Goal: Information Seeking & Learning: Learn about a topic

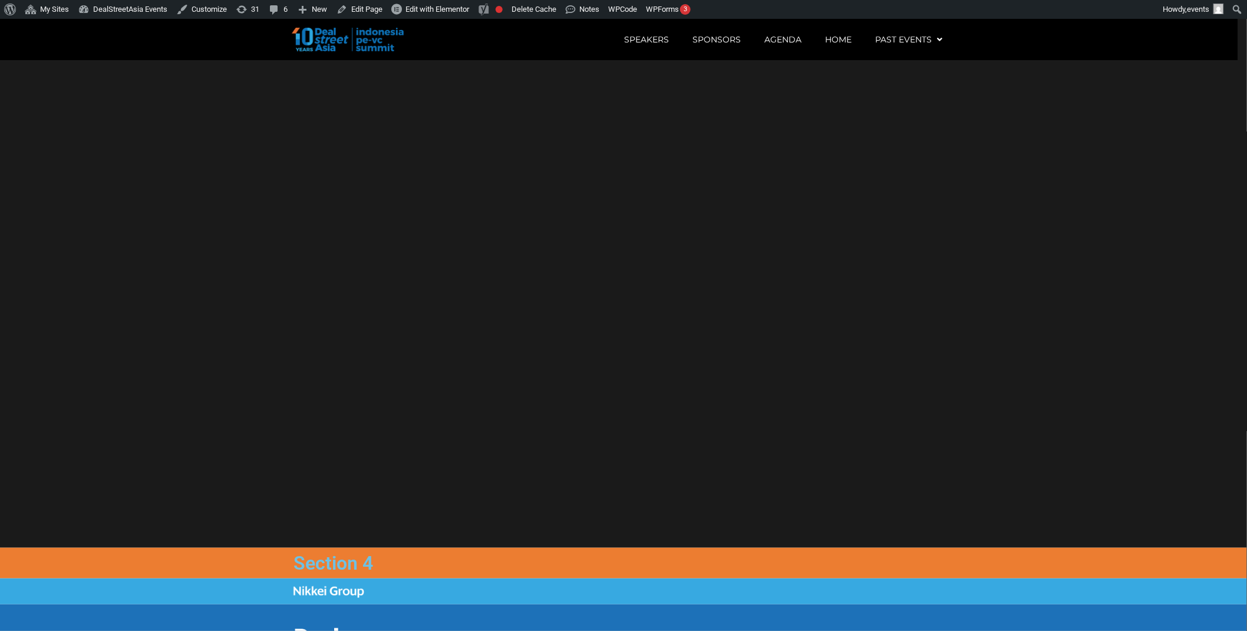
scroll to position [1357, 0]
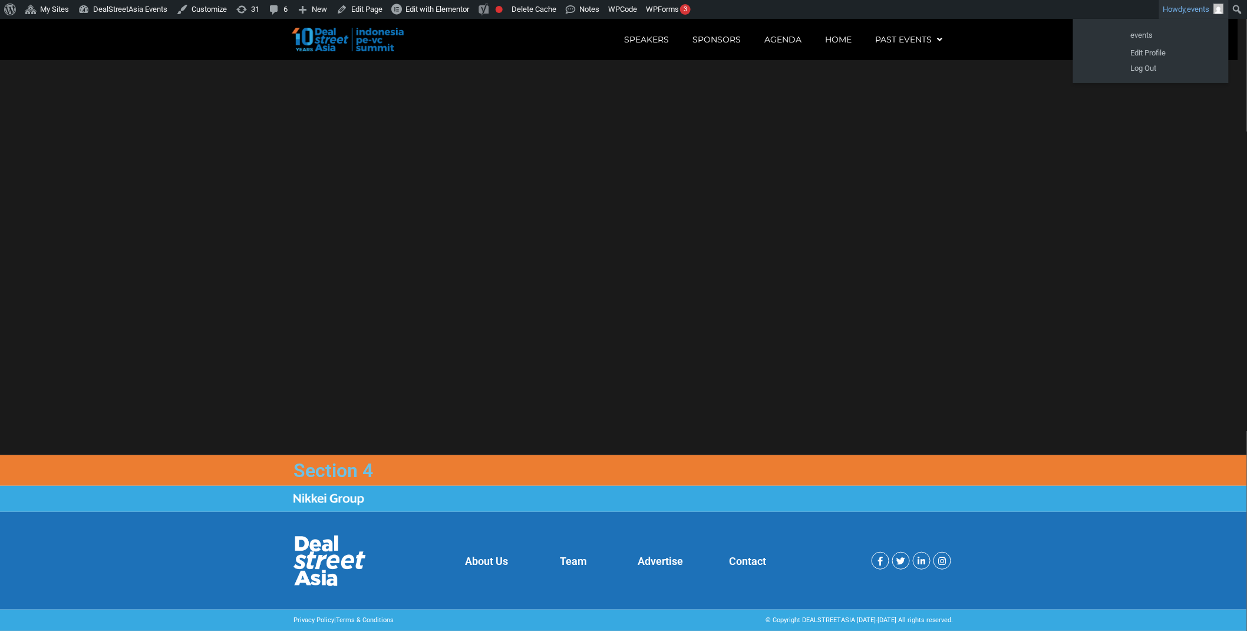
click at [1200, 10] on span "events" at bounding box center [1199, 9] width 22 height 9
click at [1163, 68] on link "Log Out" at bounding box center [1172, 68] width 94 height 15
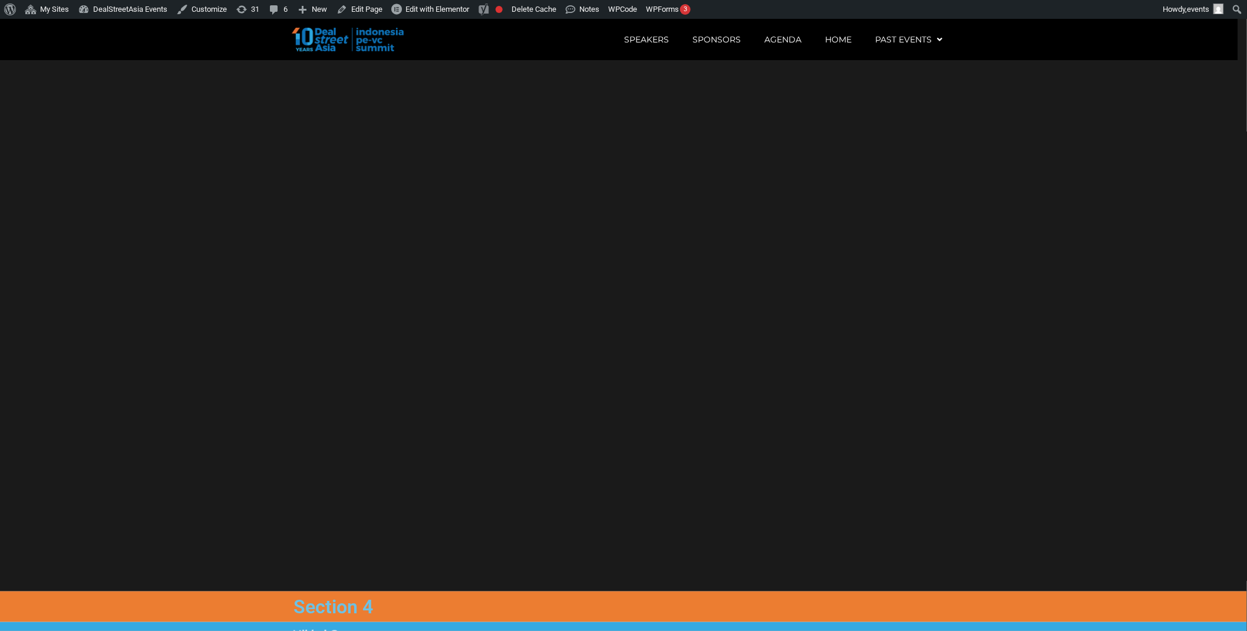
scroll to position [591, 0]
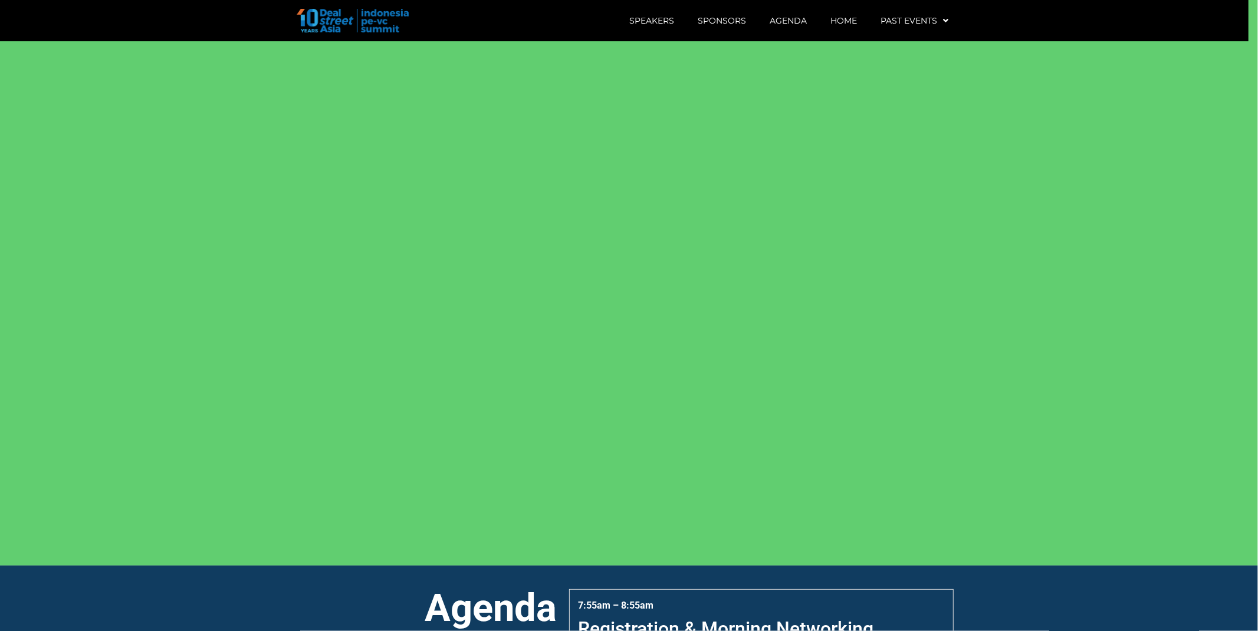
scroll to position [590, 0]
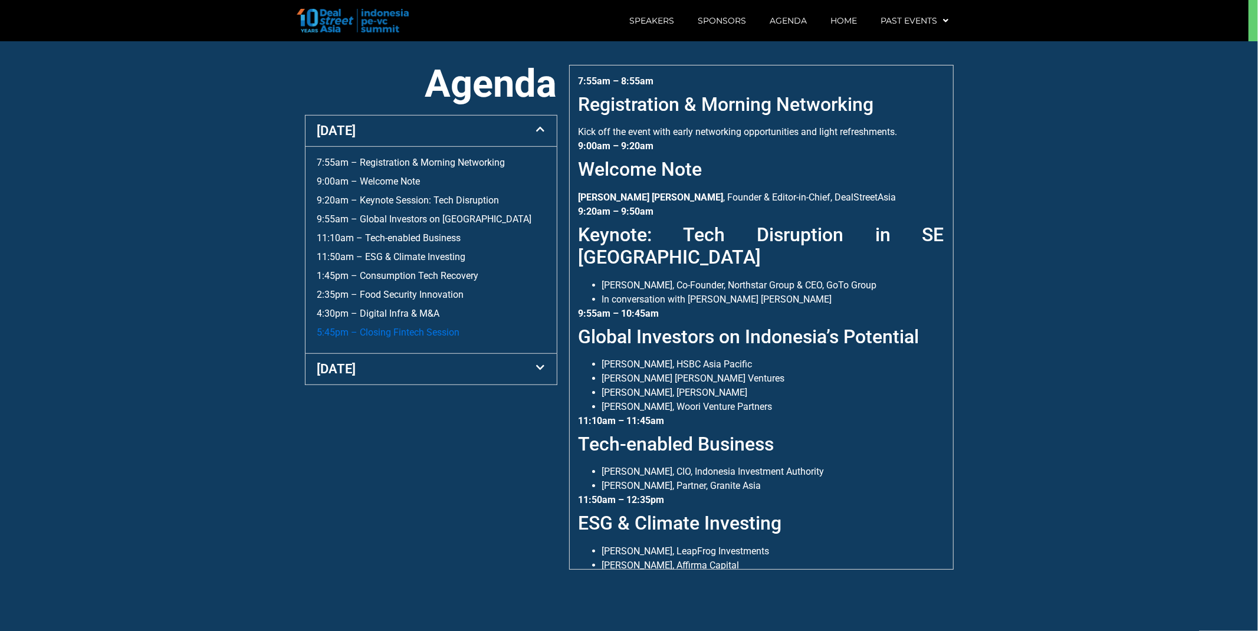
click at [393, 331] on link "5:45pm – Closing Fintech Session" at bounding box center [388, 332] width 143 height 11
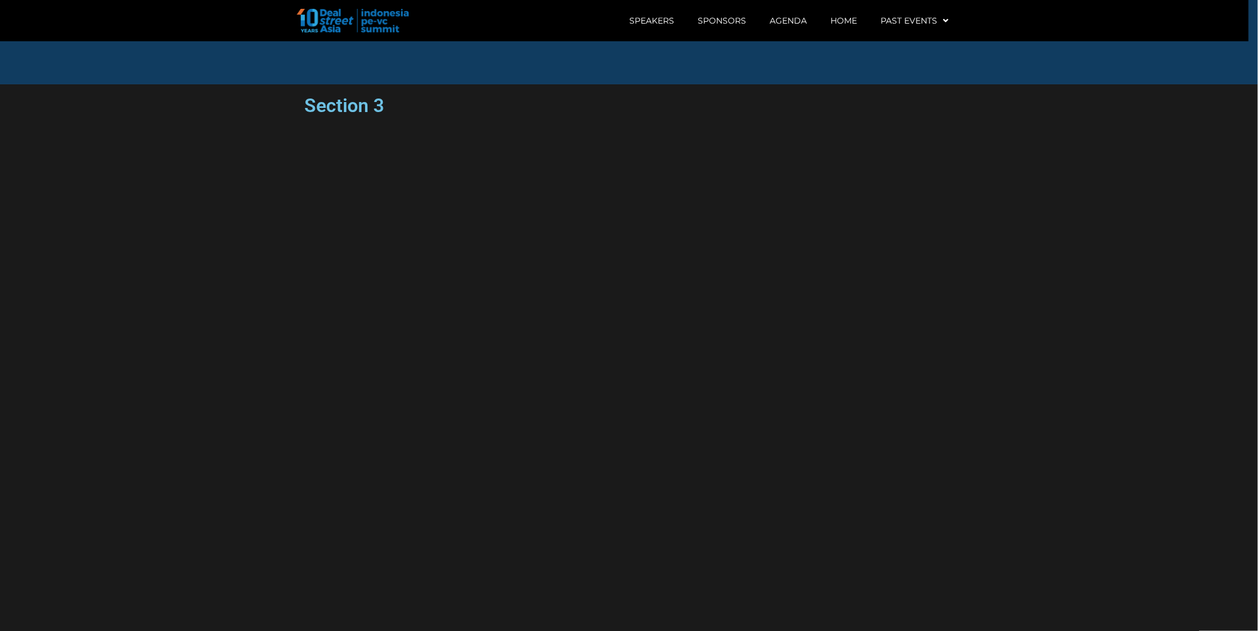
scroll to position [591, 0]
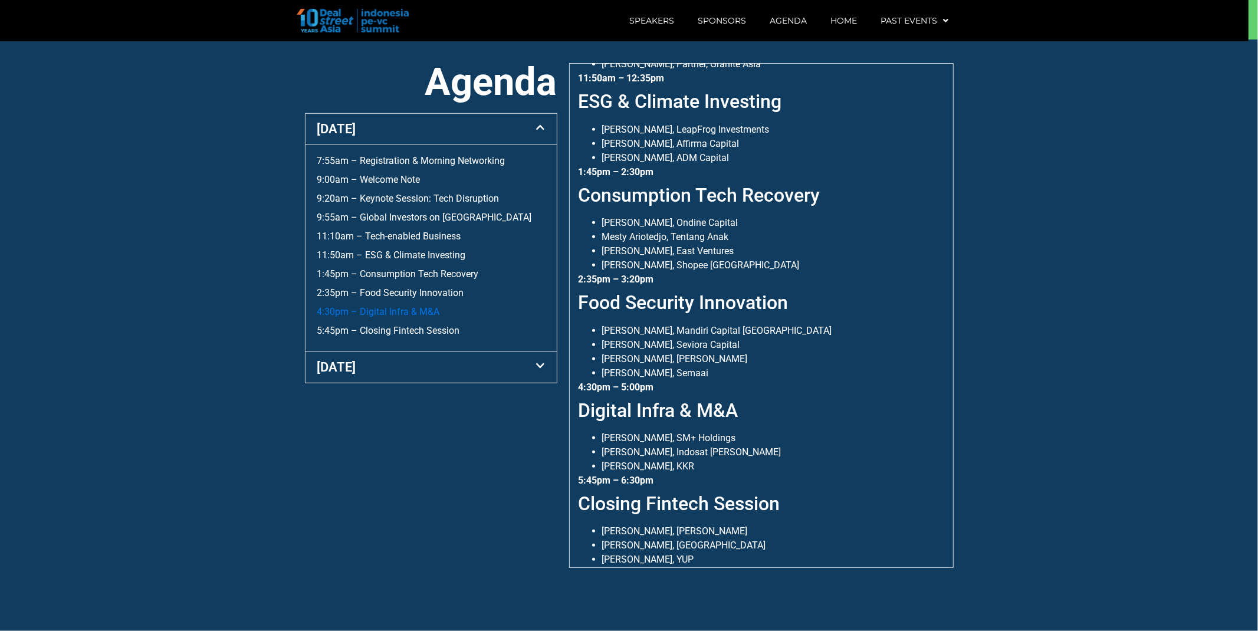
click at [396, 310] on link "4:30pm – Digital Infra & M&A" at bounding box center [378, 311] width 123 height 11
click at [409, 292] on link "2:35pm – Food Security Innovation" at bounding box center [390, 292] width 147 height 11
click at [386, 315] on link "4:30pm – Digital Infra & M&A" at bounding box center [378, 311] width 123 height 11
click at [404, 278] on link "1:45pm – Consumption Tech Recovery" at bounding box center [398, 273] width 162 height 11
click at [396, 252] on link "11:50am – ESG & Climate Investing" at bounding box center [391, 254] width 149 height 11
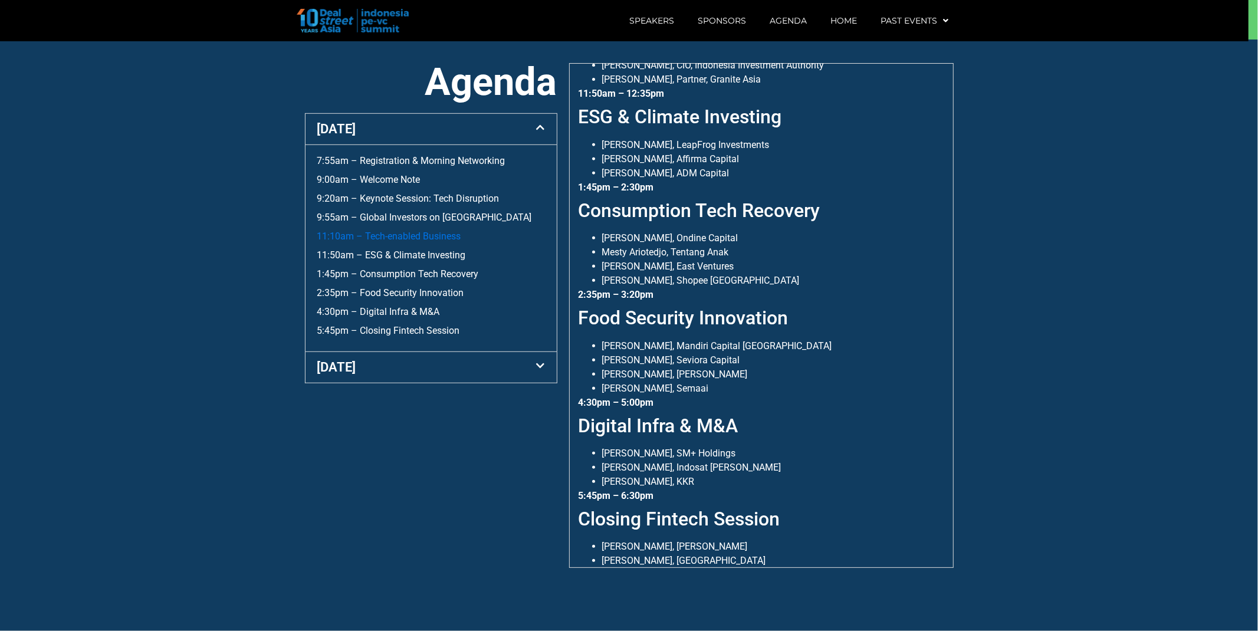
click at [403, 233] on link "11:10am – Tech-enabled Business" at bounding box center [389, 236] width 144 height 11
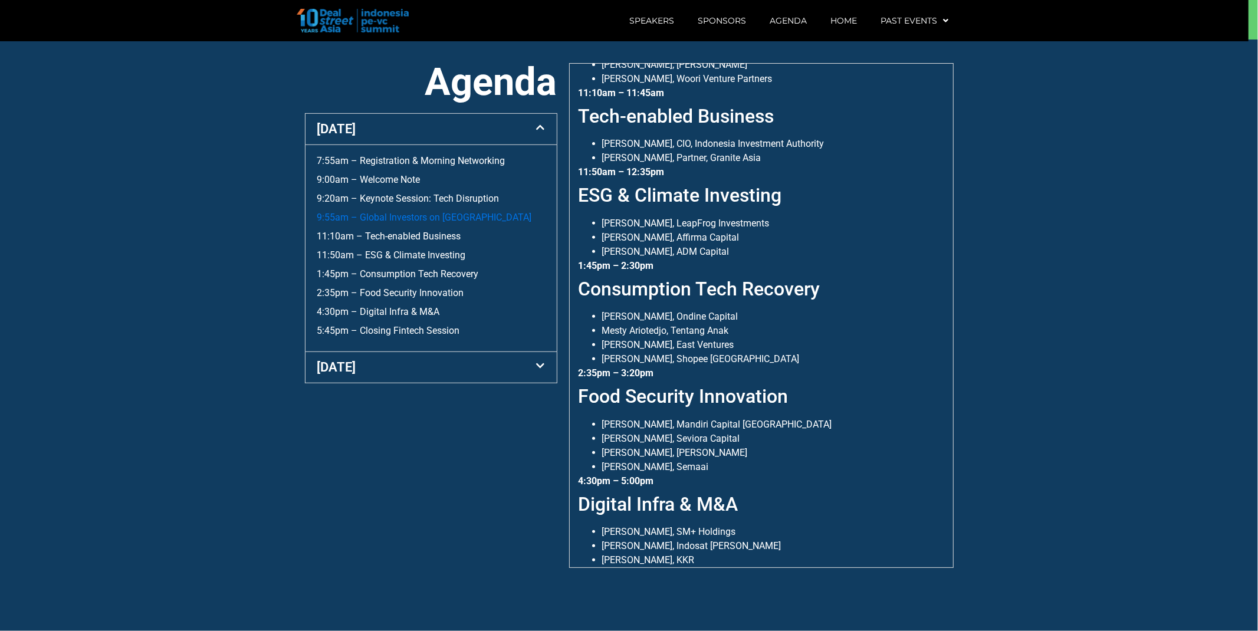
click at [413, 217] on link "9:55am – Global Investors on [GEOGRAPHIC_DATA]" at bounding box center [424, 217] width 215 height 11
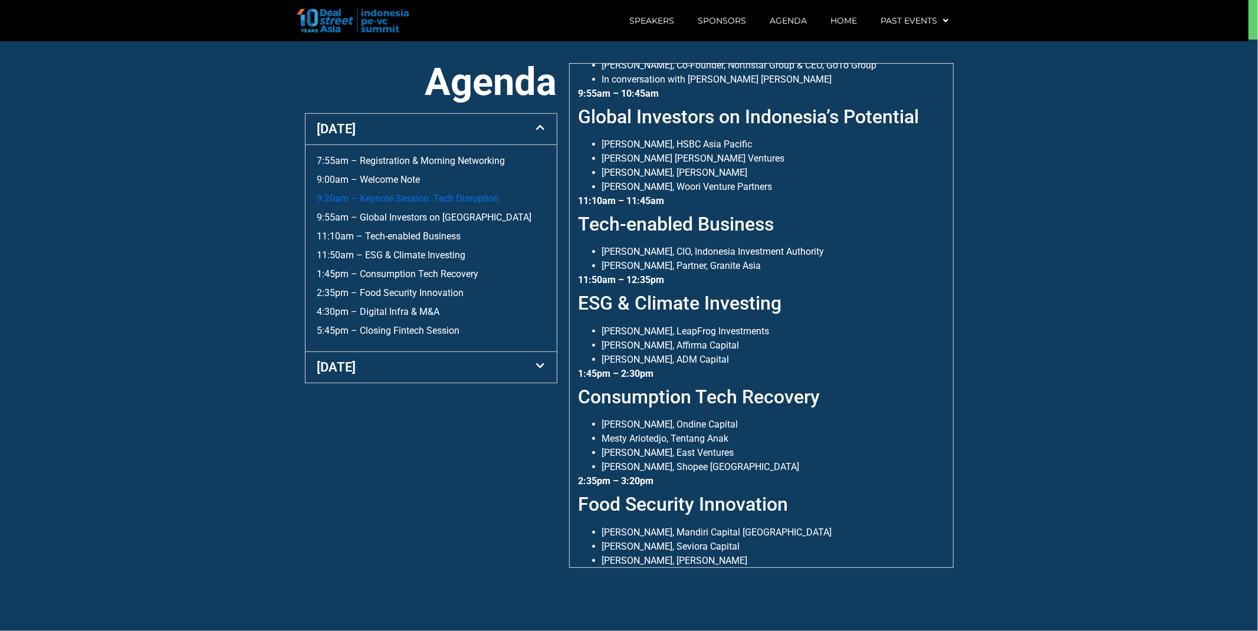
click at [416, 195] on link "9:20am – Keynote Session: Tech Disruption" at bounding box center [408, 198] width 182 height 11
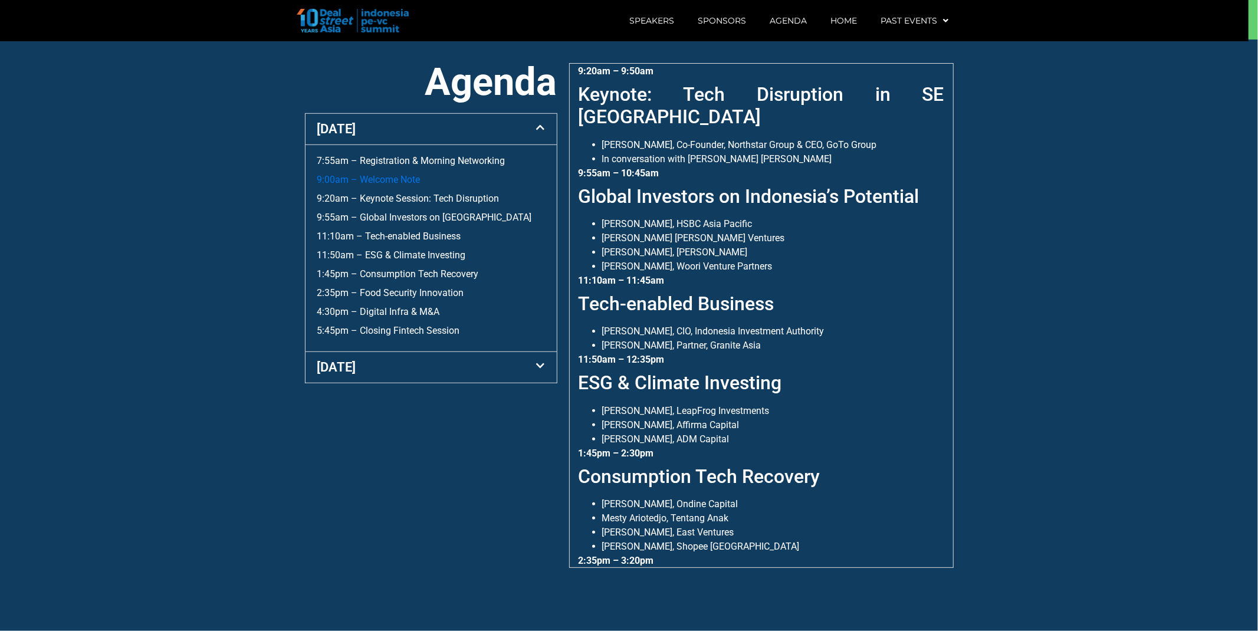
click at [381, 177] on link "9:00am – Welcome Note" at bounding box center [368, 179] width 103 height 11
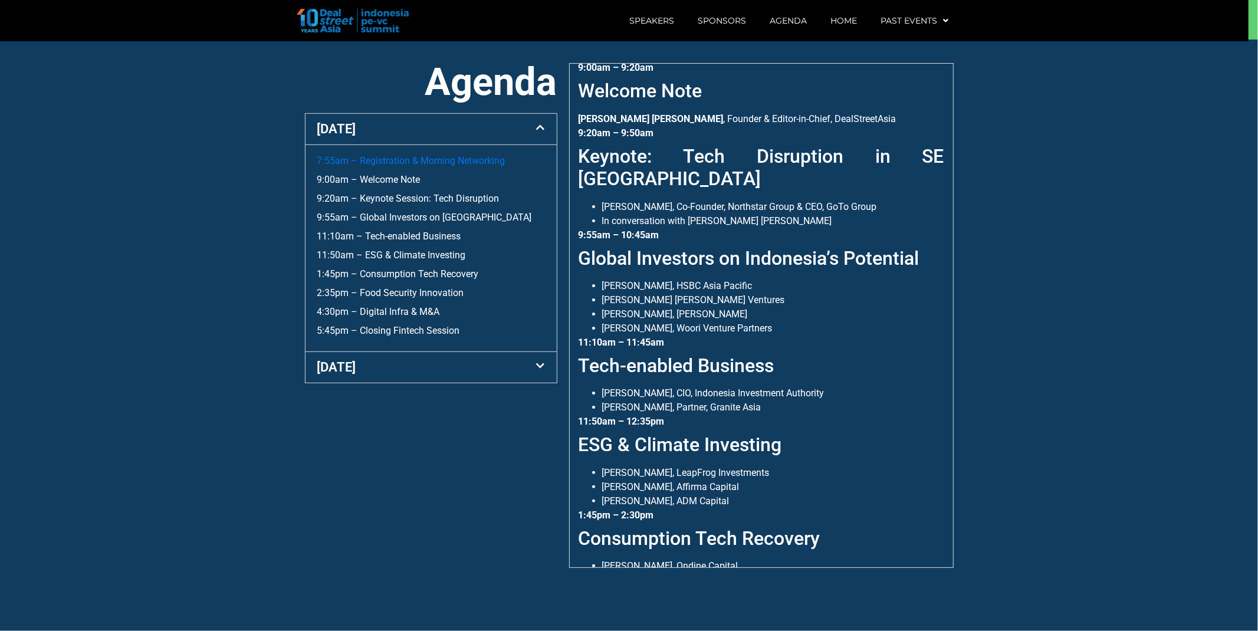
scroll to position [74, 0]
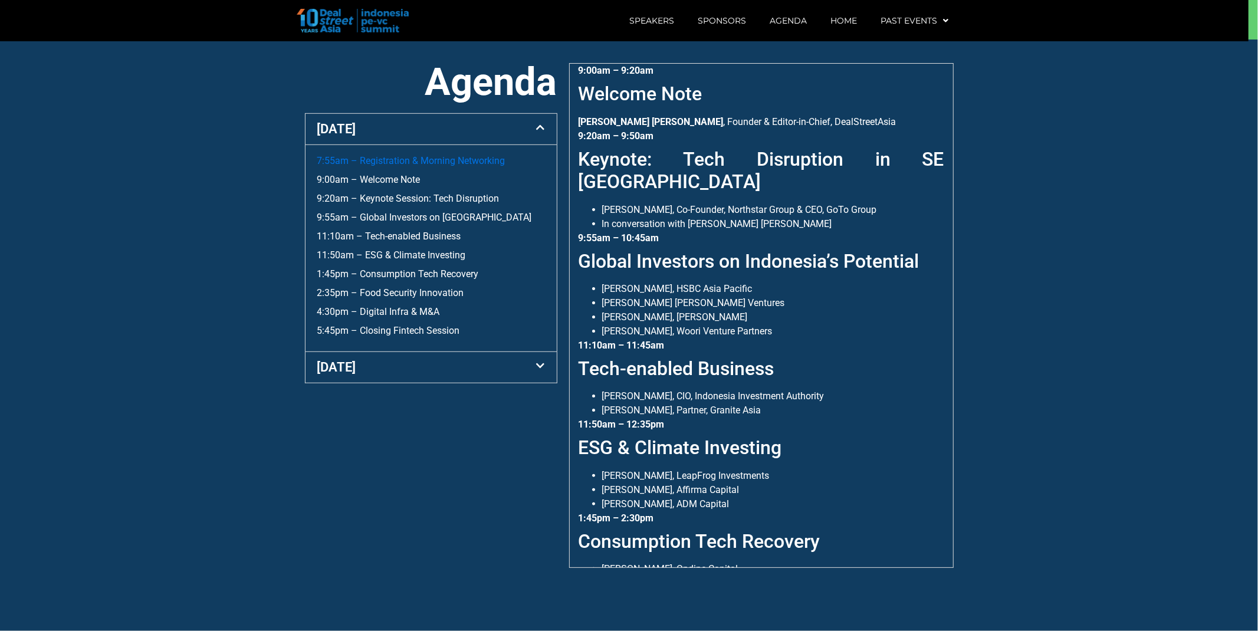
click at [399, 157] on link "7:55am – Registration & Morning Networking" at bounding box center [411, 160] width 188 height 11
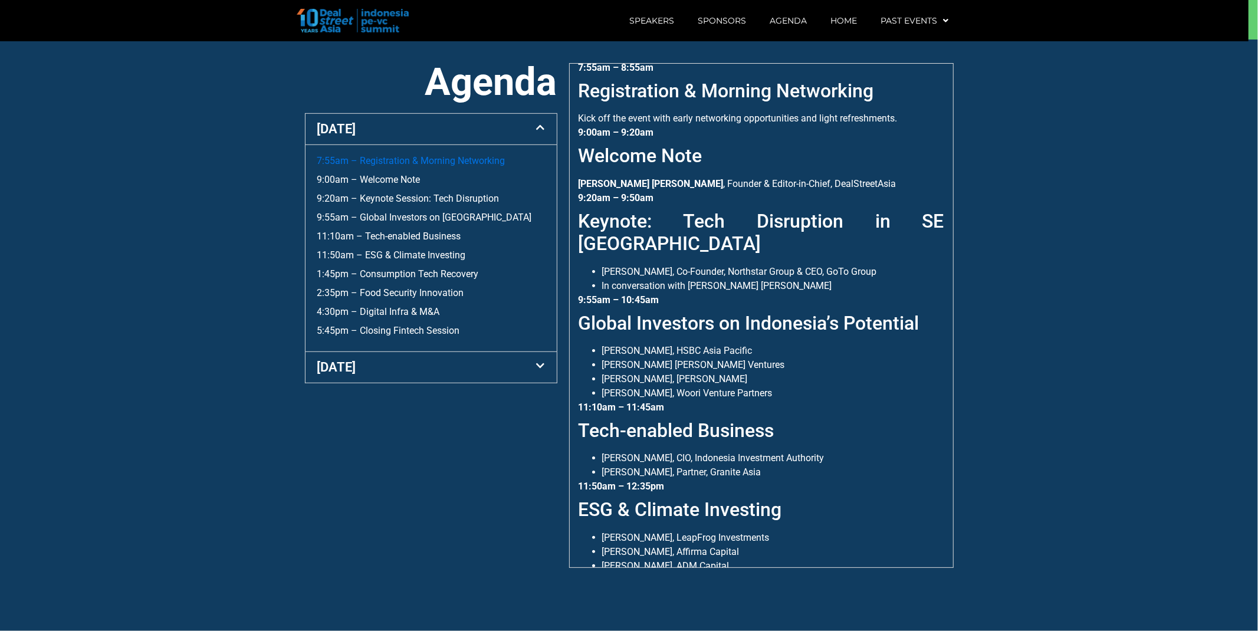
scroll to position [9, 0]
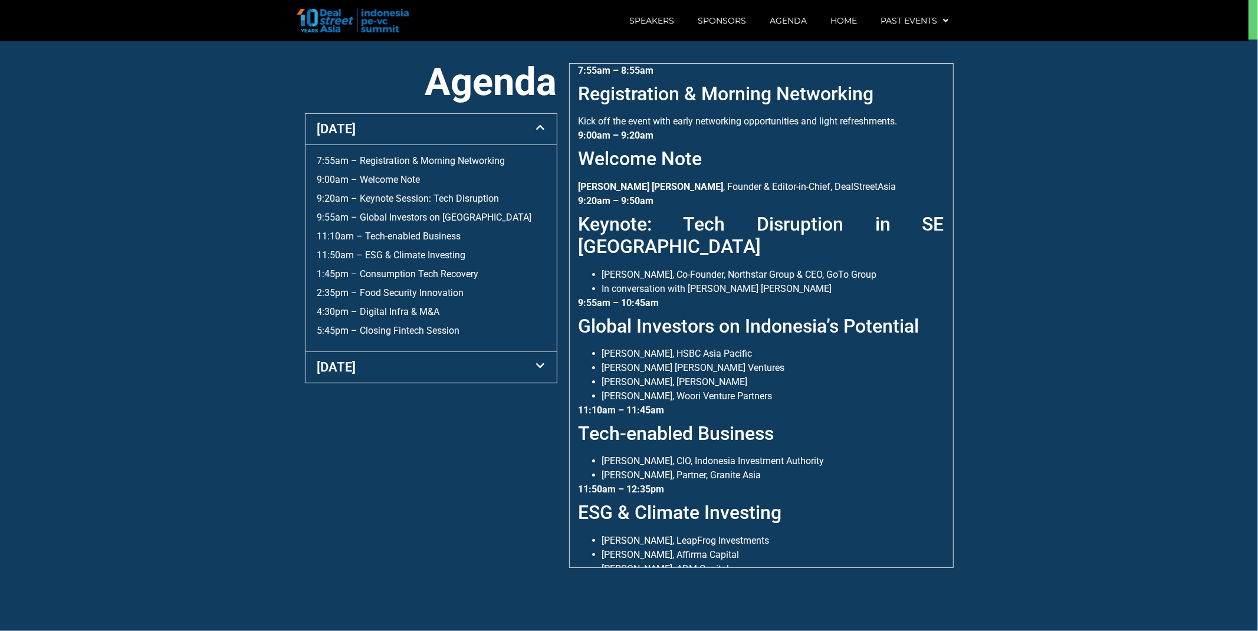
click at [385, 378] on div "[DATE]" at bounding box center [430, 367] width 251 height 31
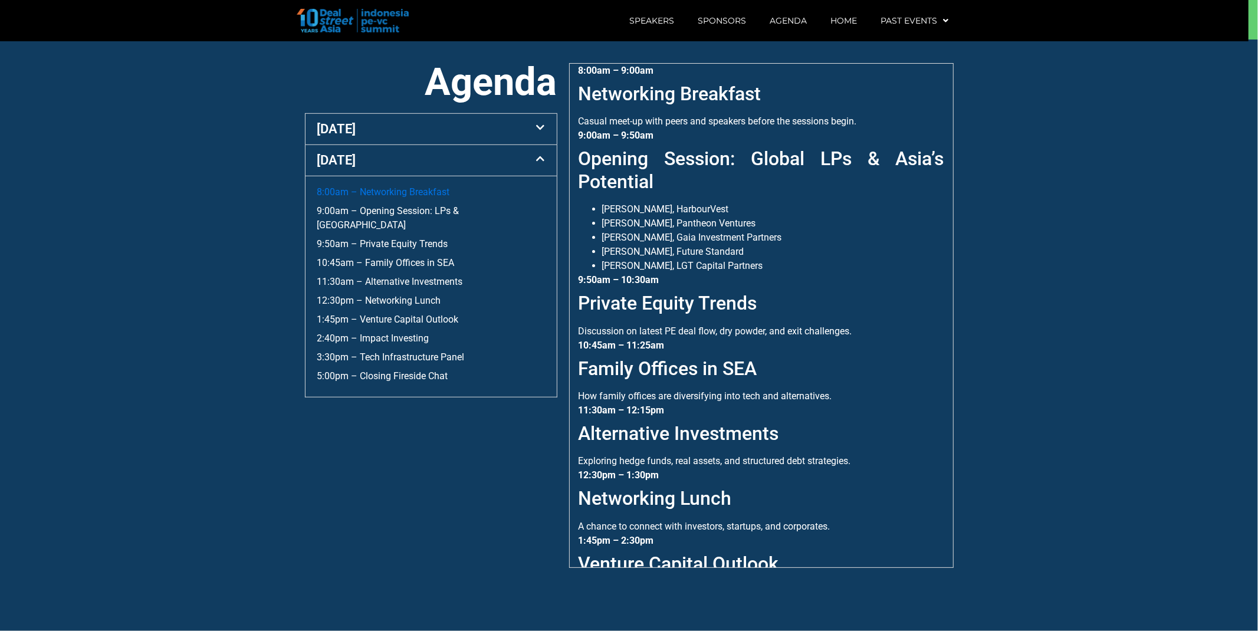
click at [386, 196] on link "8:00am – Networking Breakfast" at bounding box center [383, 191] width 133 height 11
click at [384, 204] on div "9:00am – Opening Session: LPs & [GEOGRAPHIC_DATA]" at bounding box center [431, 218] width 228 height 28
click at [383, 209] on link "9:00am – Opening Session: LPs & [GEOGRAPHIC_DATA]" at bounding box center [388, 217] width 142 height 25
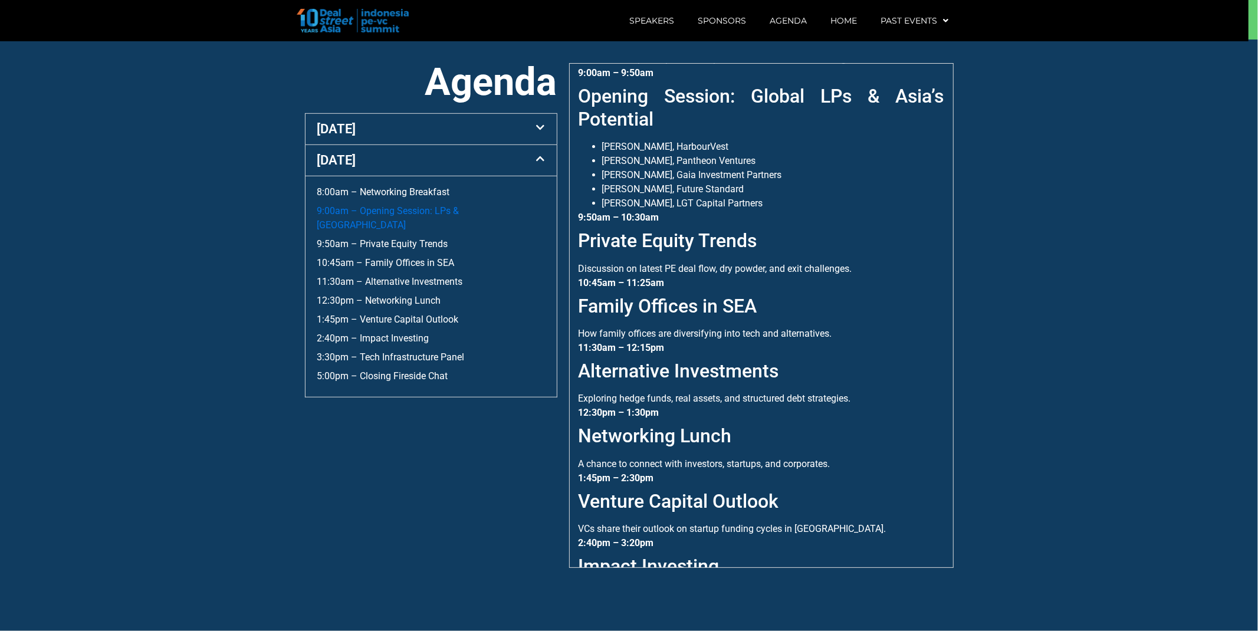
scroll to position [74, 0]
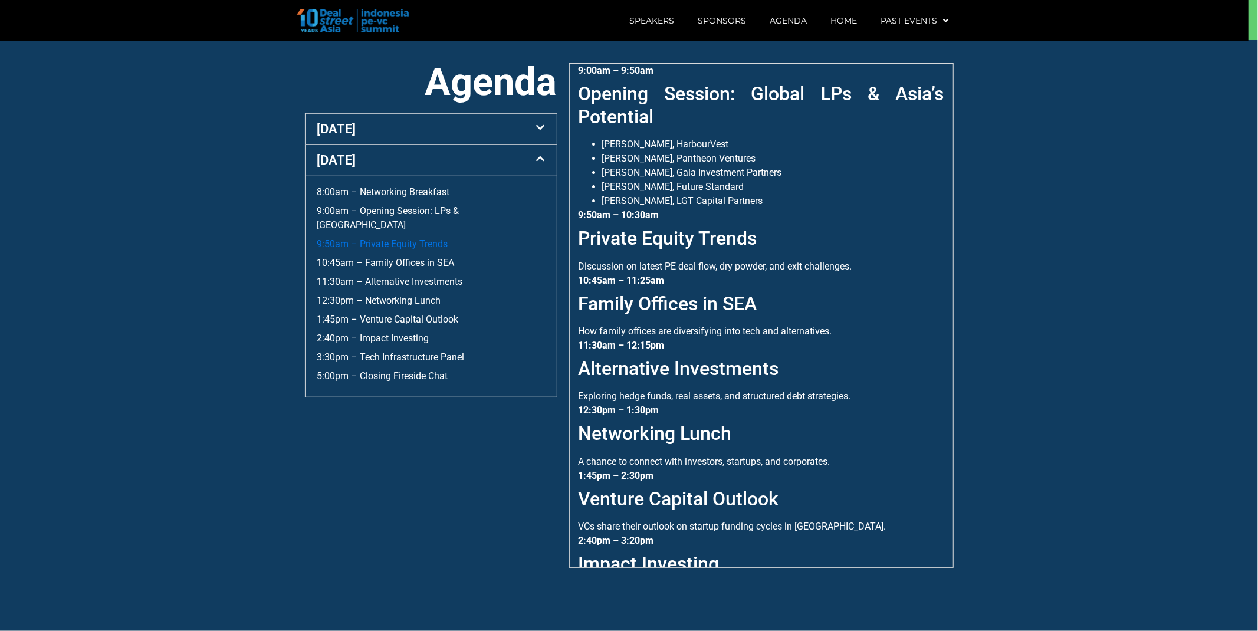
click at [378, 238] on link "9:50am – Private Equity Trends" at bounding box center [382, 243] width 131 height 11
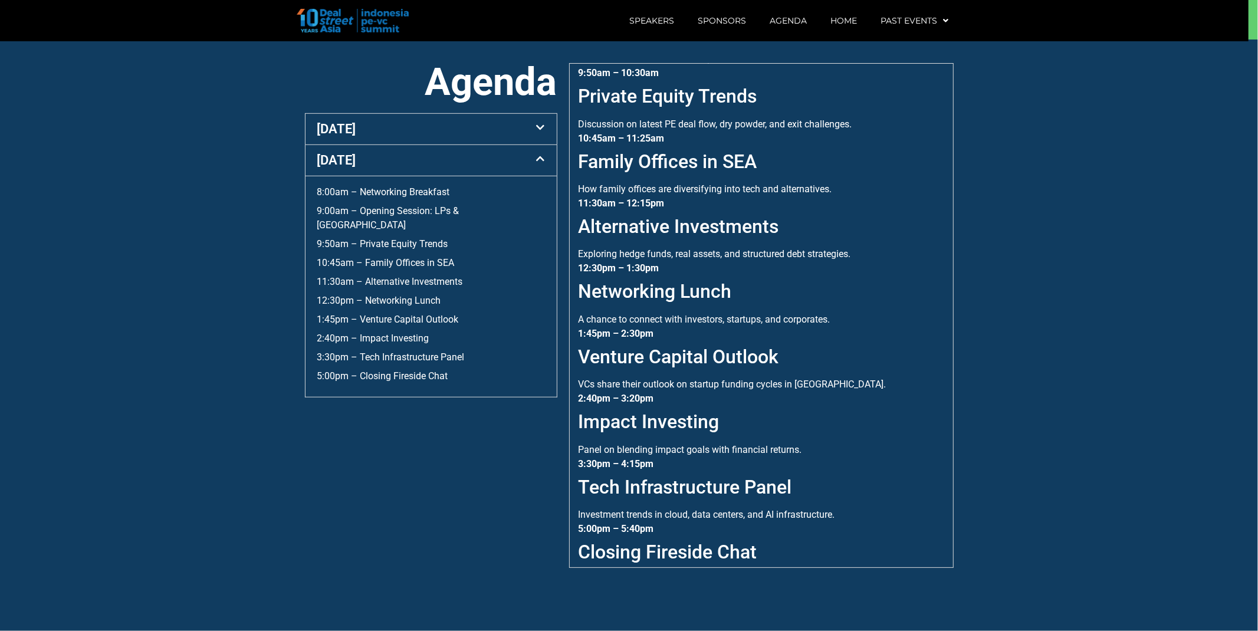
scroll to position [218, 0]
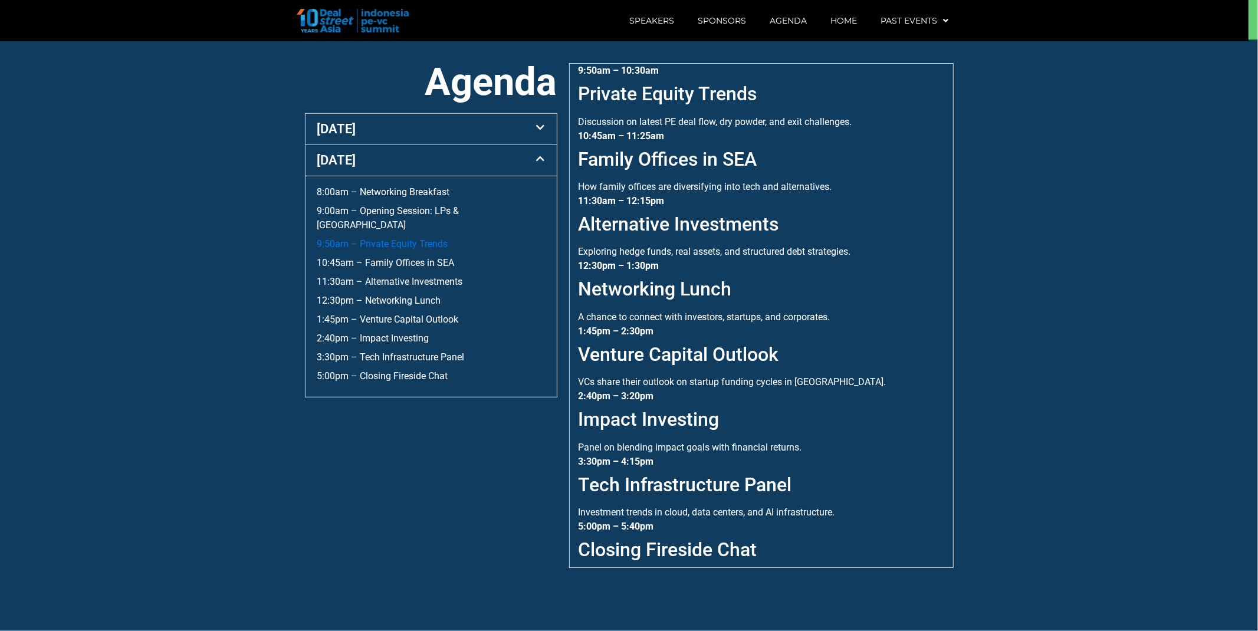
click at [401, 238] on link "9:50am – Private Equity Trends" at bounding box center [382, 243] width 131 height 11
click at [395, 241] on div "8:00am – Networking Breakfast 9:00am – Opening Session: LPs & Asia 9:50am – Pri…" at bounding box center [431, 284] width 228 height 198
click at [395, 257] on link "10:45am – Family Offices in SEA" at bounding box center [385, 262] width 137 height 11
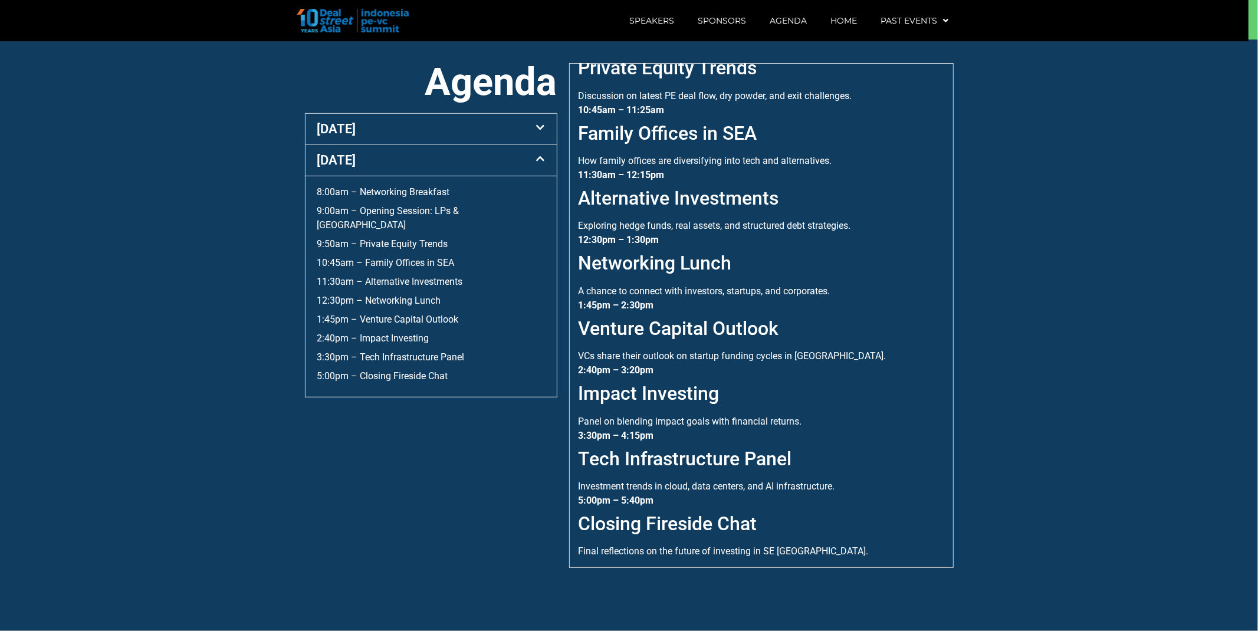
click at [386, 275] on div "11:30am – Alternative Investments" at bounding box center [431, 282] width 228 height 14
click at [395, 276] on link "11:30am – Alternative Investments" at bounding box center [390, 281] width 146 height 11
click at [388, 295] on link "12:30pm – Networking Lunch" at bounding box center [379, 300] width 124 height 11
click at [387, 314] on link "1:45pm – Venture Capital Outlook" at bounding box center [387, 319] width 141 height 11
click at [380, 333] on link "2:40pm – Impact Investing" at bounding box center [373, 338] width 112 height 11
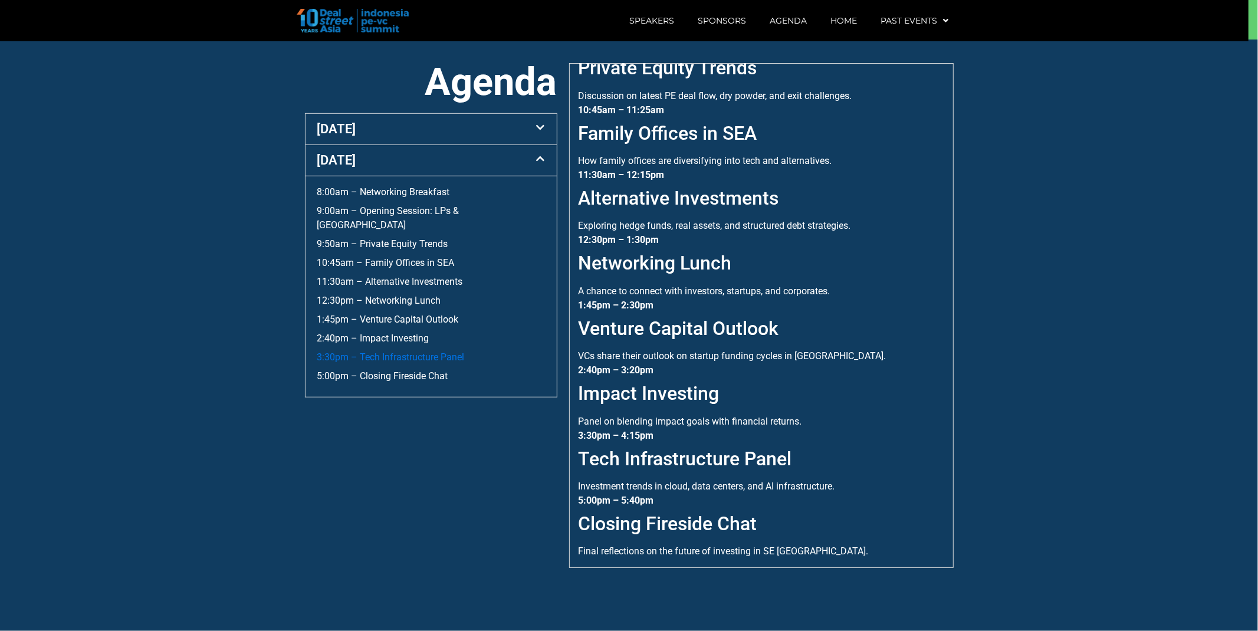
click at [384, 351] on link "3:30pm – Tech Infrastructure Panel" at bounding box center [390, 356] width 147 height 11
click at [381, 370] on link "5:00pm – Closing Fireside Chat" at bounding box center [382, 375] width 131 height 11
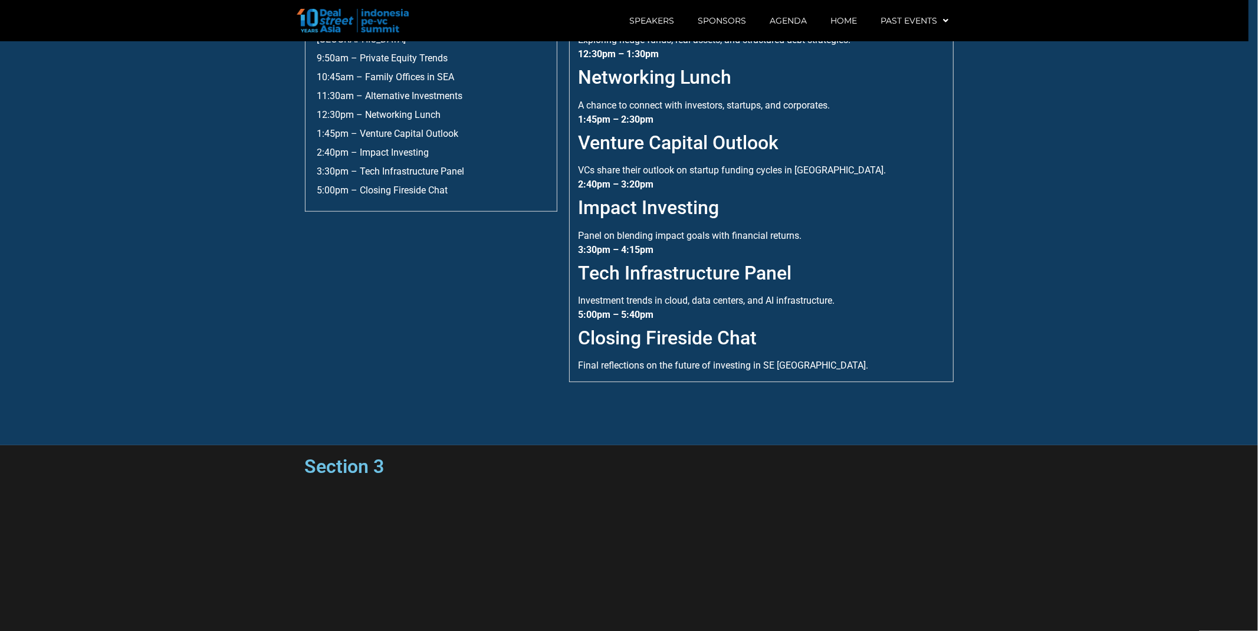
scroll to position [591, 0]
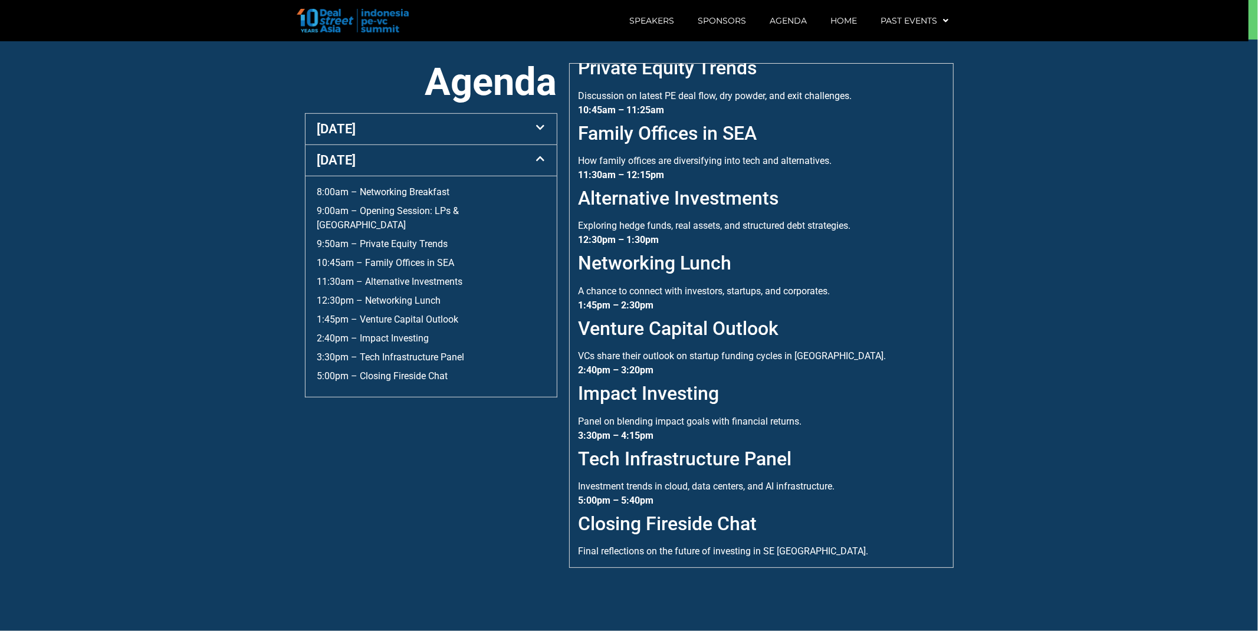
drag, startPoint x: 399, startPoint y: 123, endPoint x: 395, endPoint y: 149, distance: 26.2
click at [399, 124] on div "[DATE]" at bounding box center [430, 129] width 251 height 31
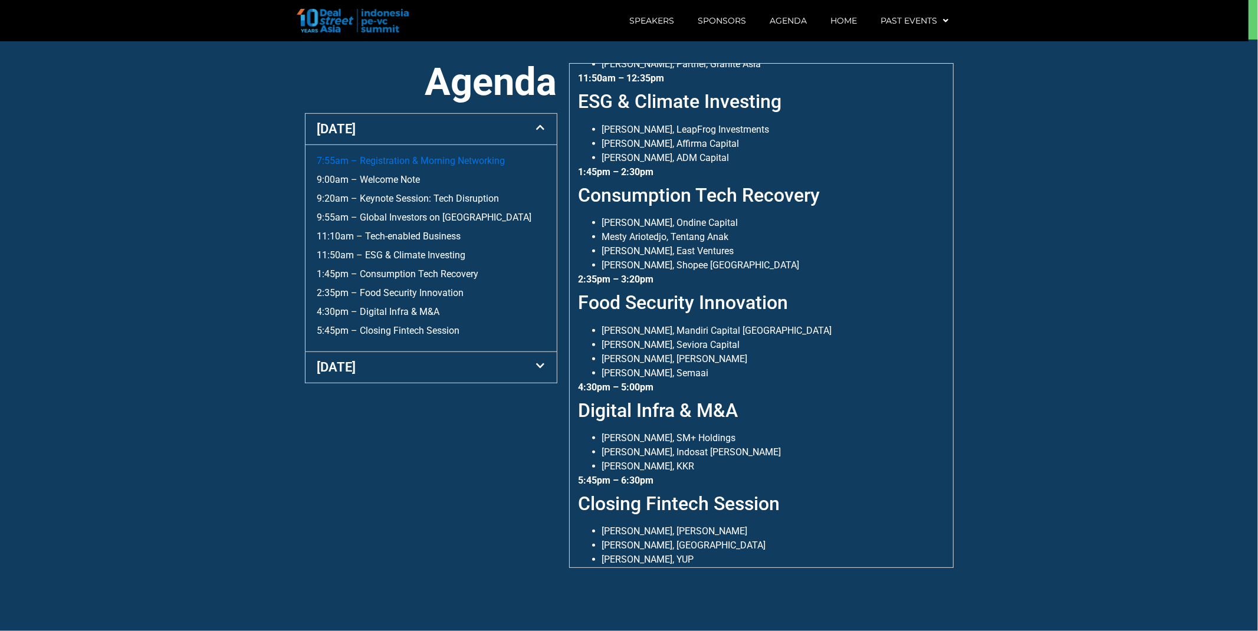
click at [376, 166] on link "7:55am – Registration & Morning Networking" at bounding box center [411, 160] width 188 height 11
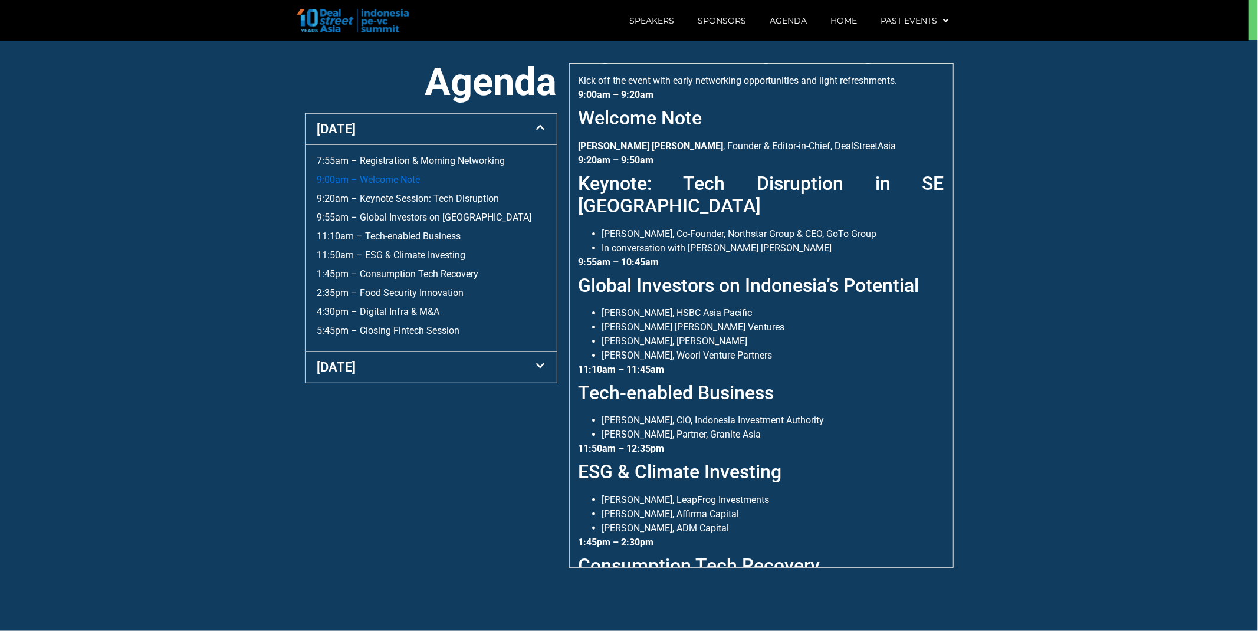
click at [373, 181] on link "9:00am – Welcome Note" at bounding box center [368, 179] width 103 height 11
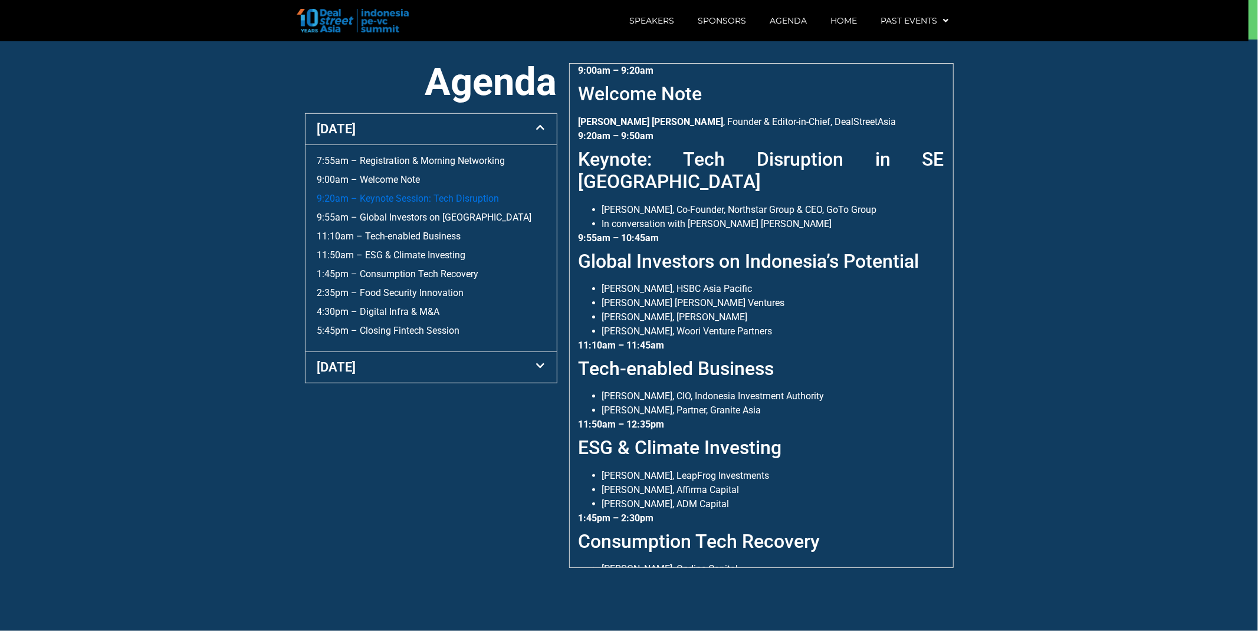
click at [381, 199] on link "9:20am – Keynote Session: Tech Disruption" at bounding box center [408, 198] width 182 height 11
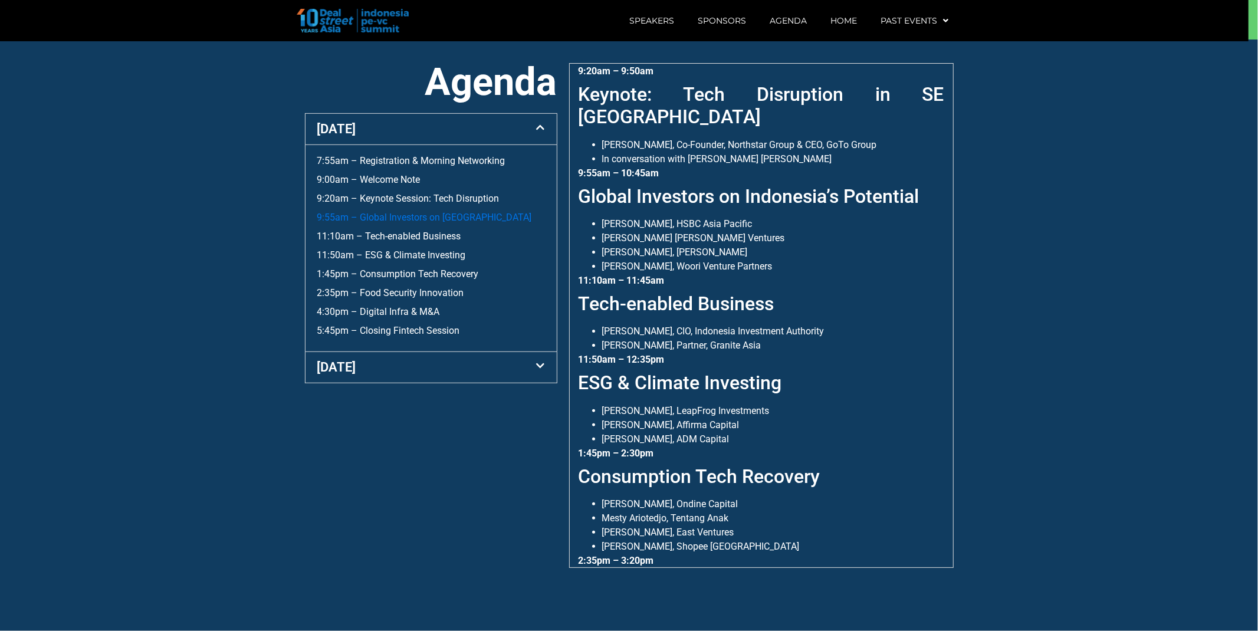
click at [384, 217] on link "9:55am – Global Investors on [GEOGRAPHIC_DATA]" at bounding box center [424, 217] width 215 height 11
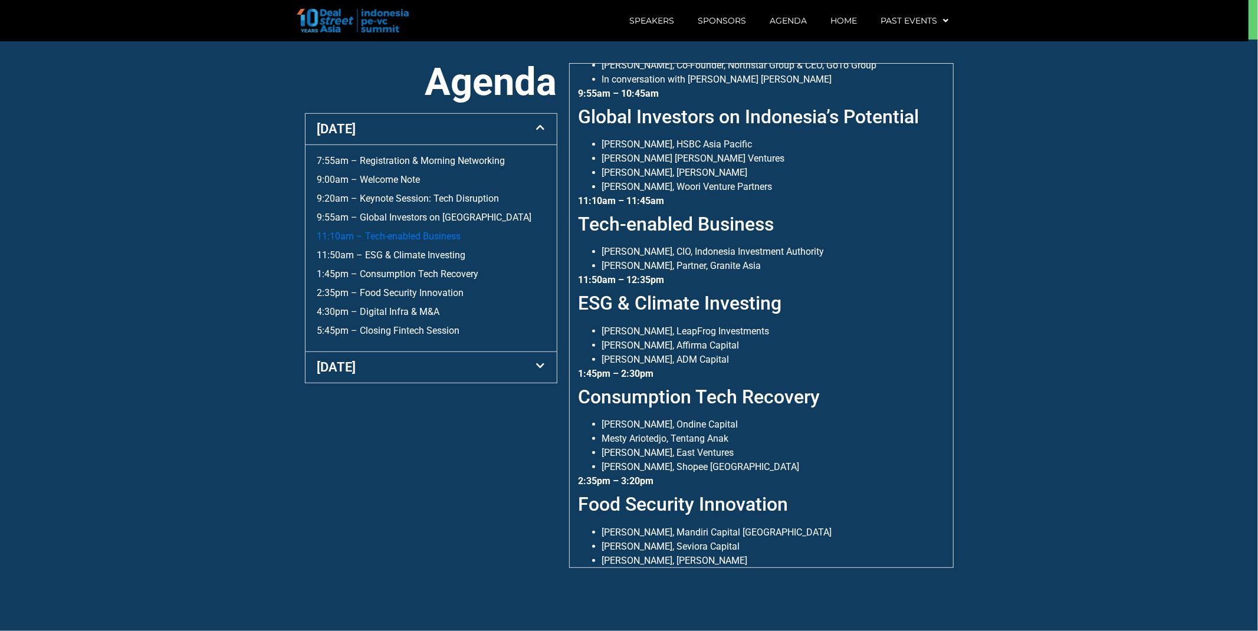
click at [384, 232] on link "11:10am – Tech-enabled Business" at bounding box center [389, 236] width 144 height 11
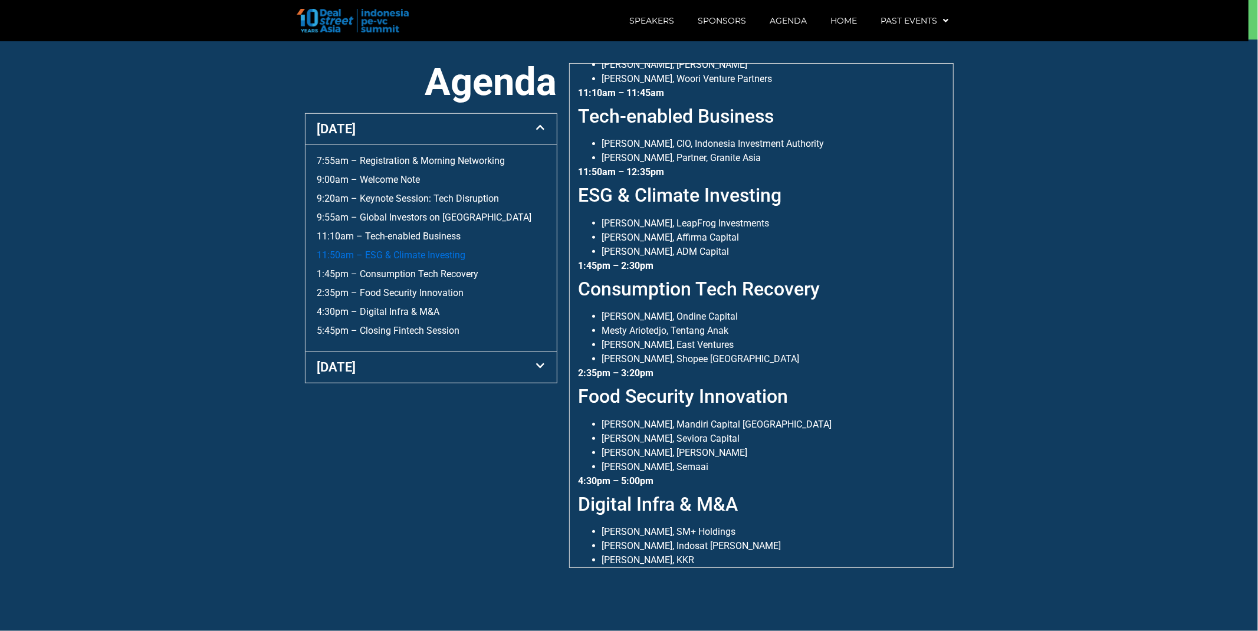
click at [388, 251] on link "11:50am – ESG & Climate Investing" at bounding box center [391, 254] width 149 height 11
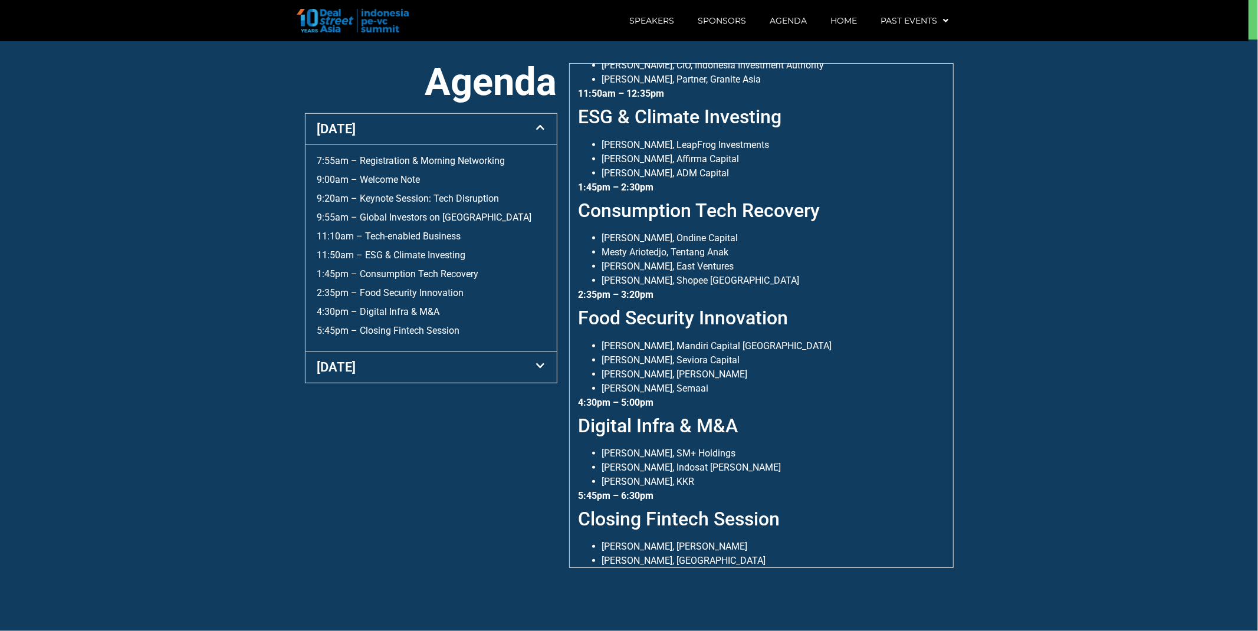
drag, startPoint x: 386, startPoint y: 275, endPoint x: 389, endPoint y: 281, distance: 6.6
click at [387, 275] on link "1:45pm – Consumption Tech Recovery" at bounding box center [398, 273] width 162 height 11
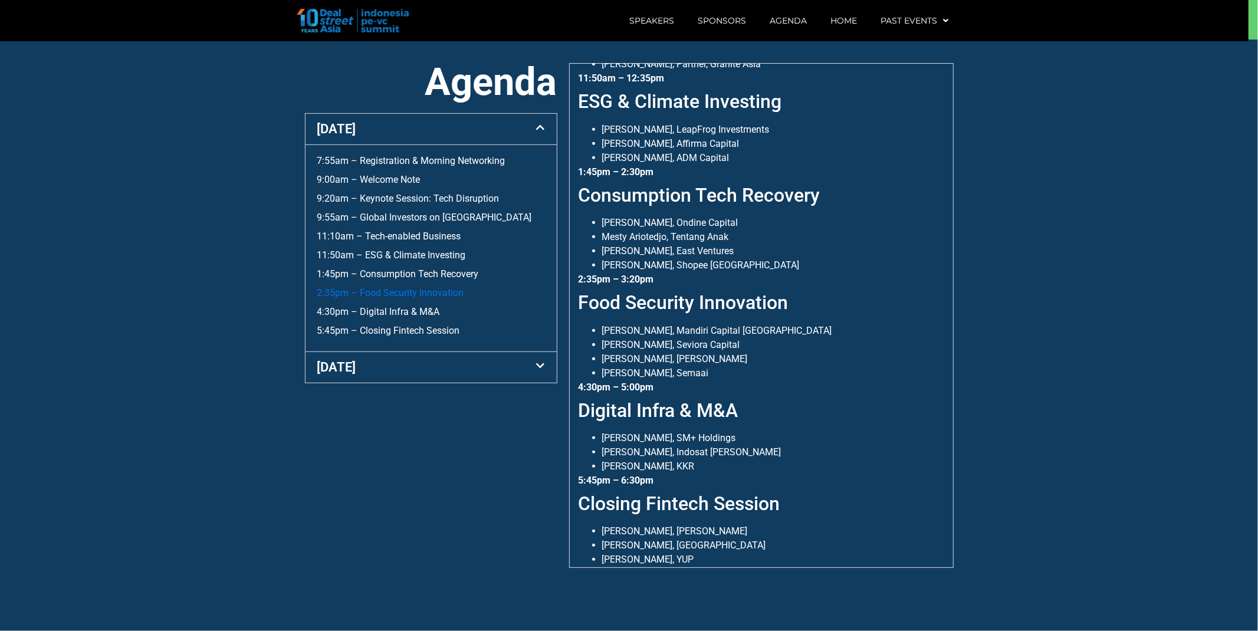
click at [387, 291] on link "2:35pm – Food Security Innovation" at bounding box center [390, 292] width 147 height 11
click at [382, 312] on link "4:30pm – Digital Infra & M&A" at bounding box center [378, 311] width 123 height 11
click at [382, 334] on link "5:45pm – Closing Fintech Session" at bounding box center [388, 330] width 143 height 11
click at [423, 130] on div "[DATE]" at bounding box center [430, 129] width 251 height 31
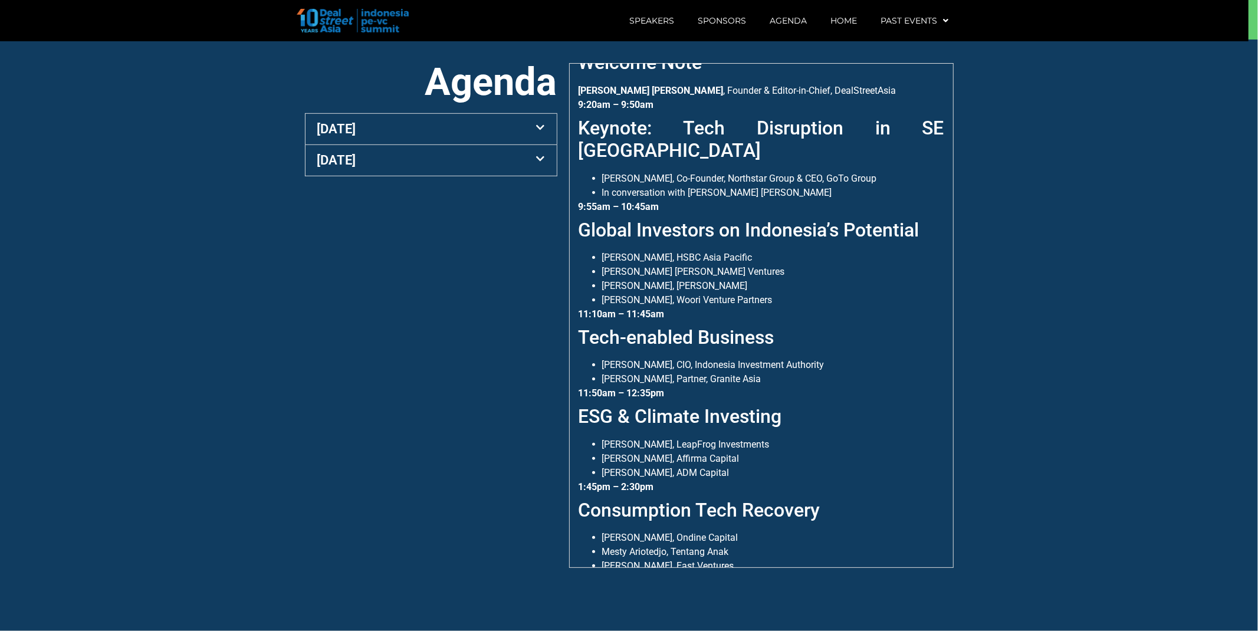
scroll to position [0, 0]
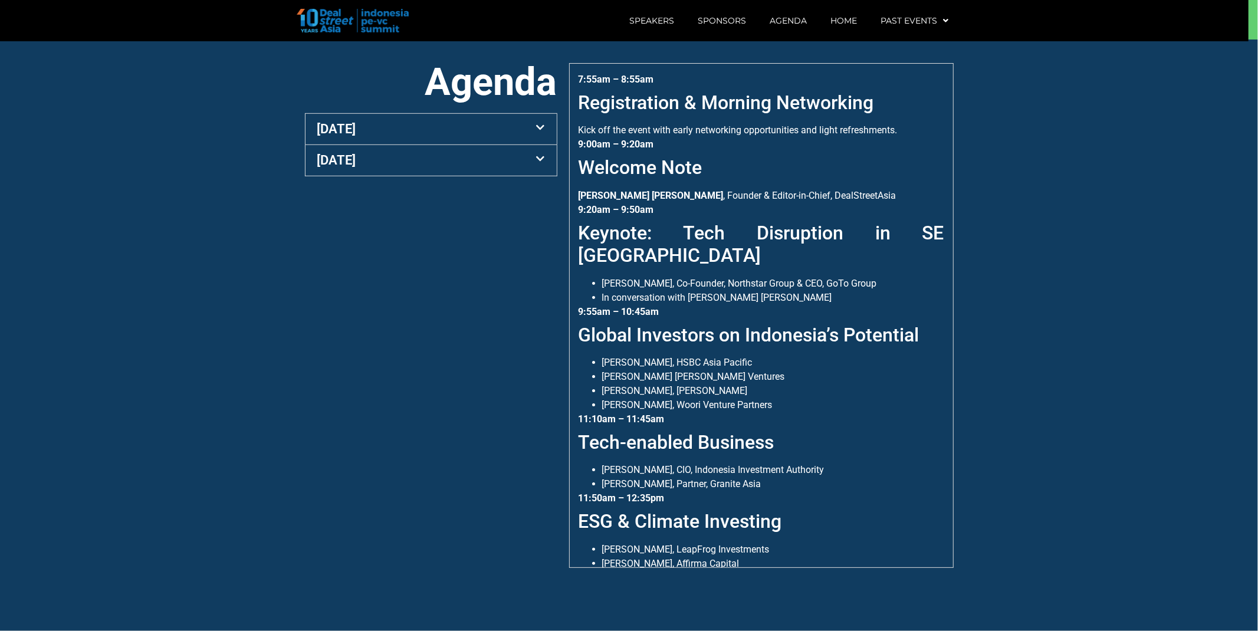
click at [416, 162] on div "[DATE]" at bounding box center [430, 160] width 251 height 31
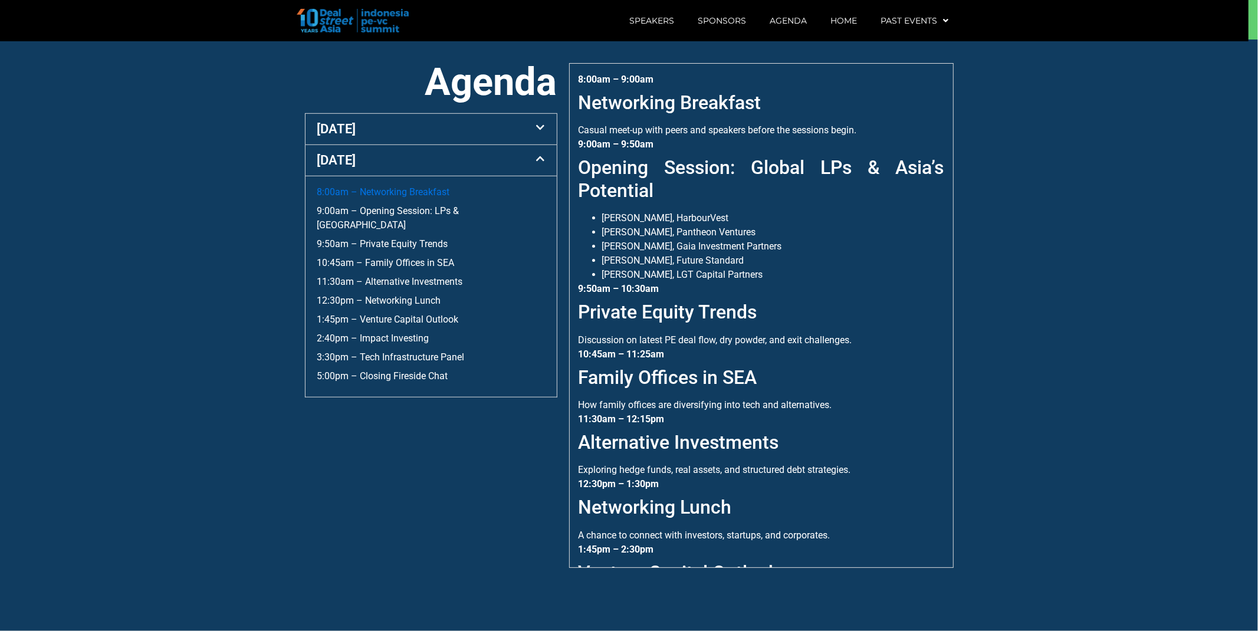
click at [380, 186] on link "8:00am – Networking Breakfast" at bounding box center [383, 191] width 133 height 11
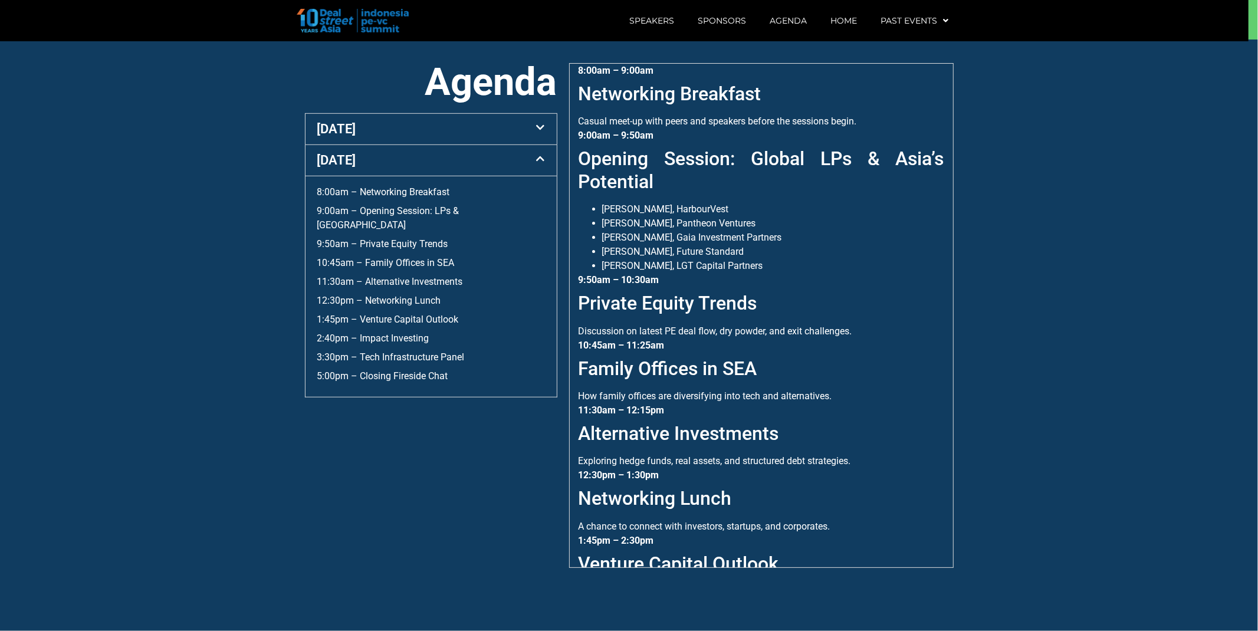
click at [404, 171] on div "[DATE]" at bounding box center [430, 160] width 251 height 31
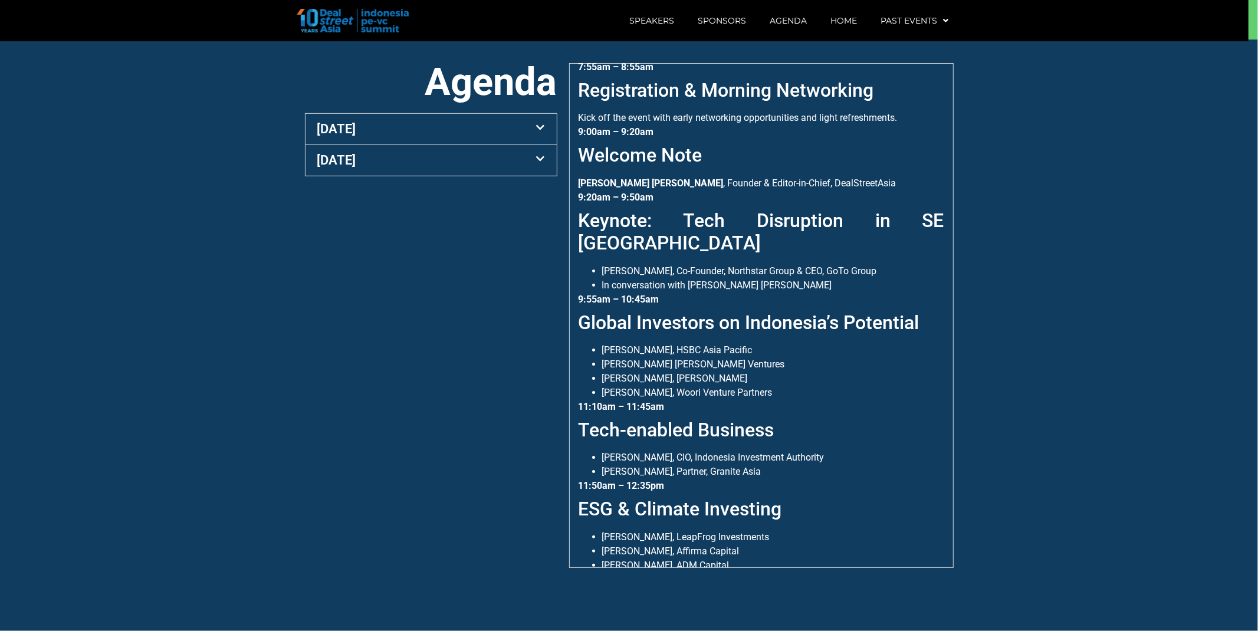
scroll to position [0, 0]
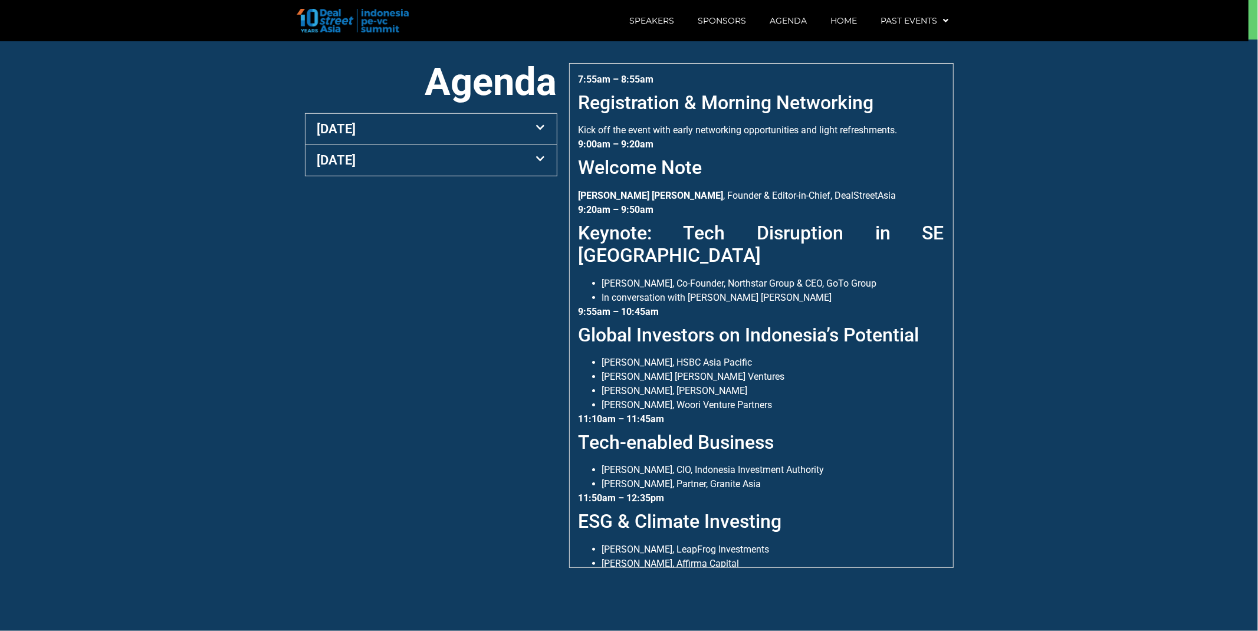
click at [1098, 281] on section "Agenda 10 Sept 7:55am – Registration & Morning Networking 9:00am – Welcome Note…" at bounding box center [629, 334] width 1258 height 591
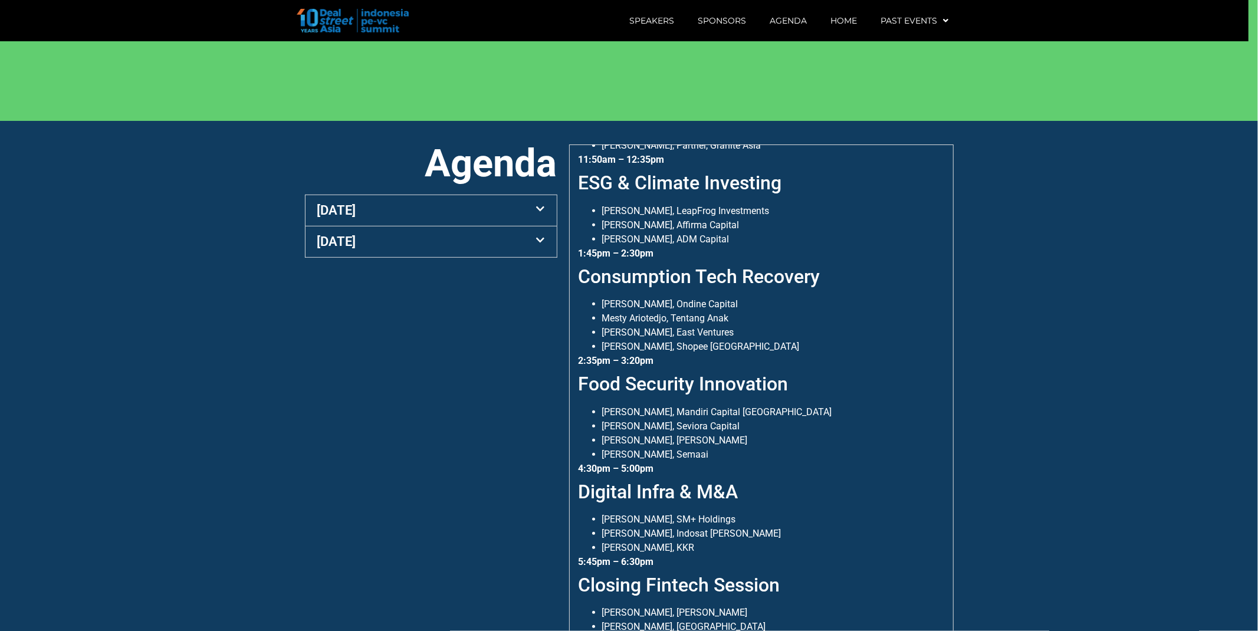
scroll to position [590, 0]
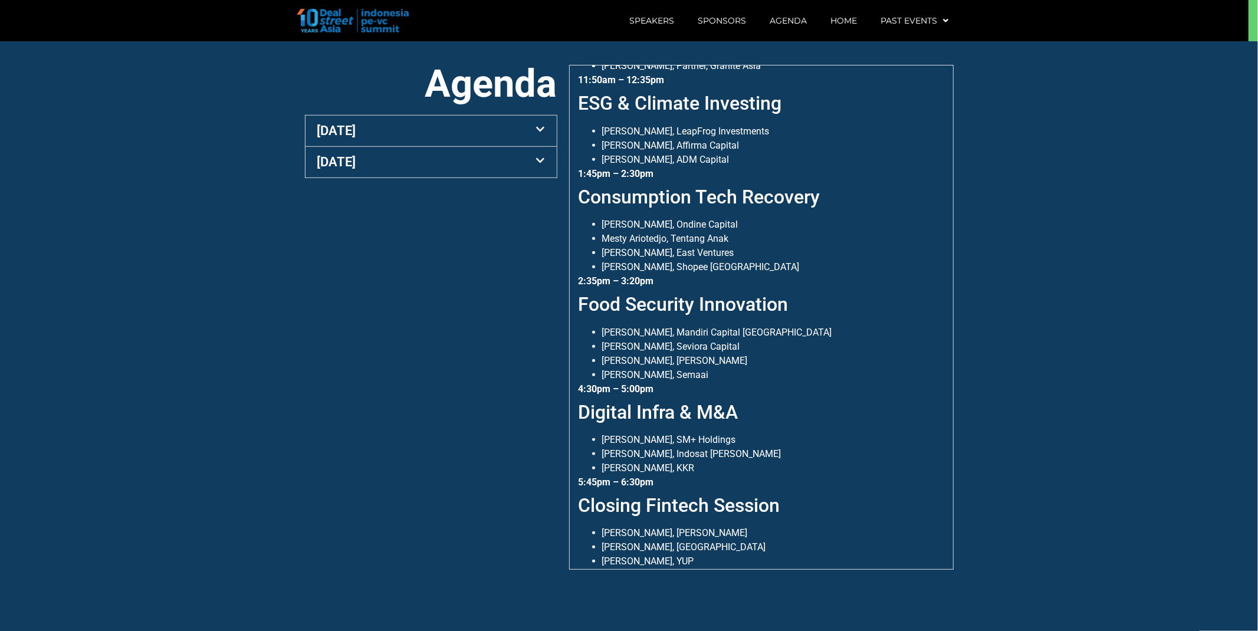
click at [785, 325] on li "[PERSON_NAME], Mandiri Capital [GEOGRAPHIC_DATA]" at bounding box center [773, 332] width 342 height 14
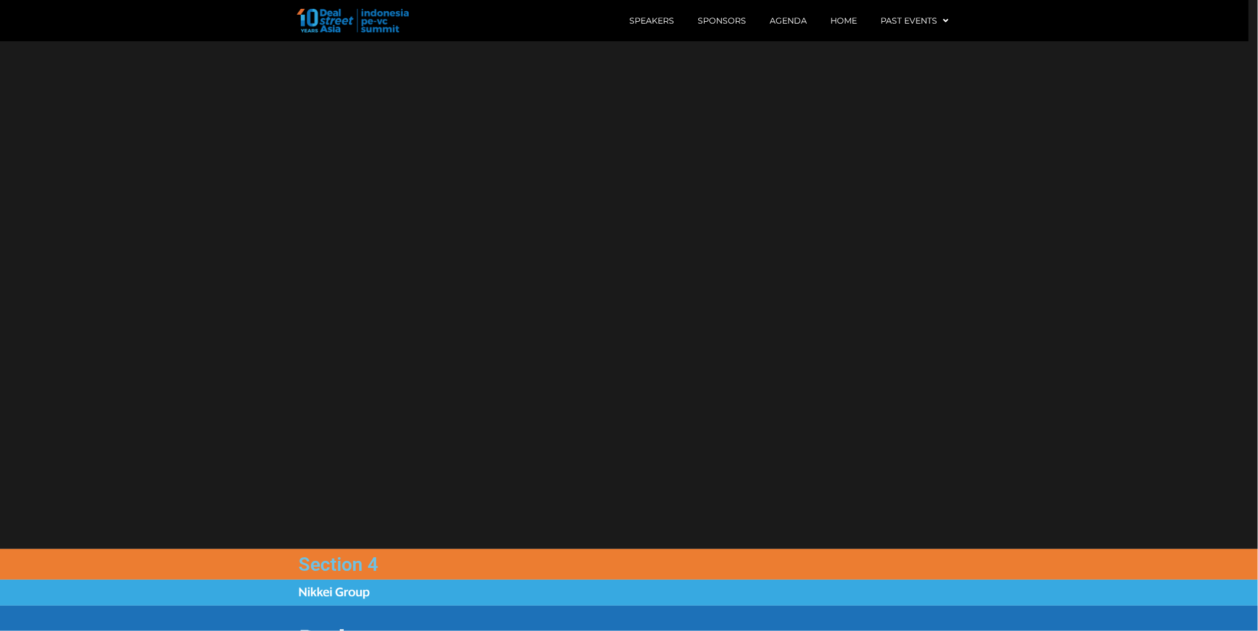
scroll to position [1357, 0]
